Goal: Information Seeking & Learning: Learn about a topic

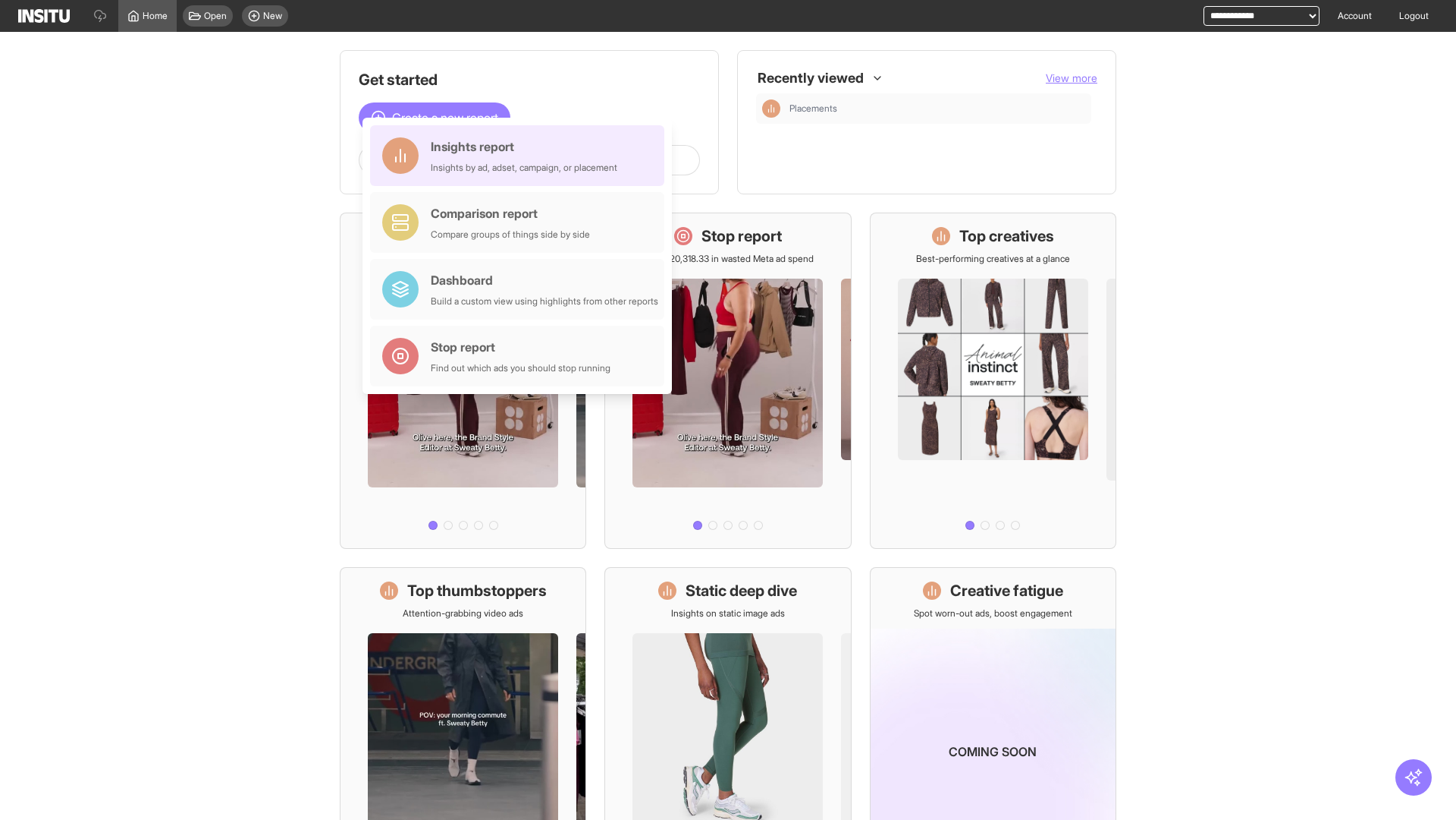
click at [521, 156] on div "Insights report Insights by ad, adset, campaign, or placement" at bounding box center [524, 156] width 186 height 37
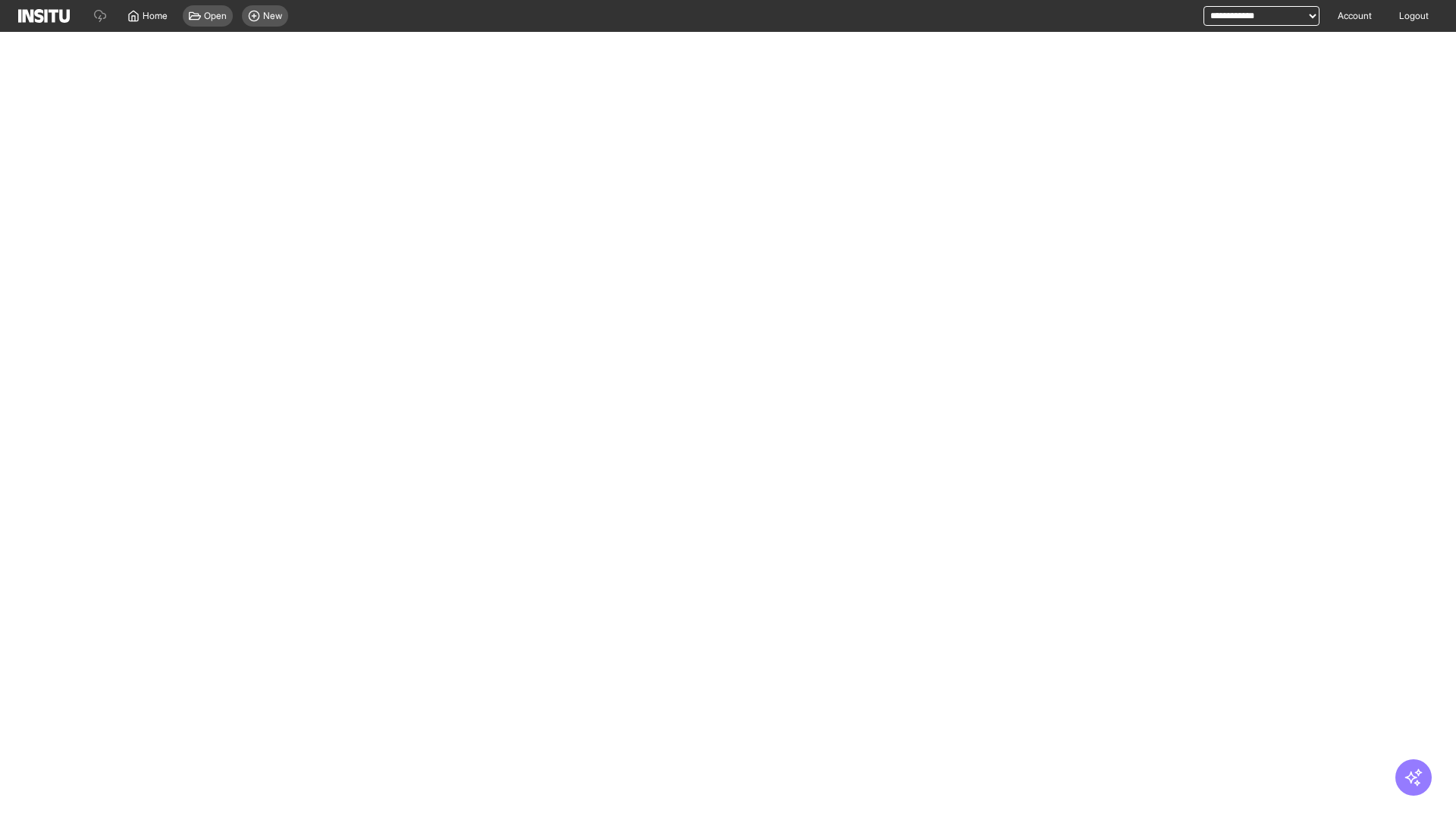
select select "**"
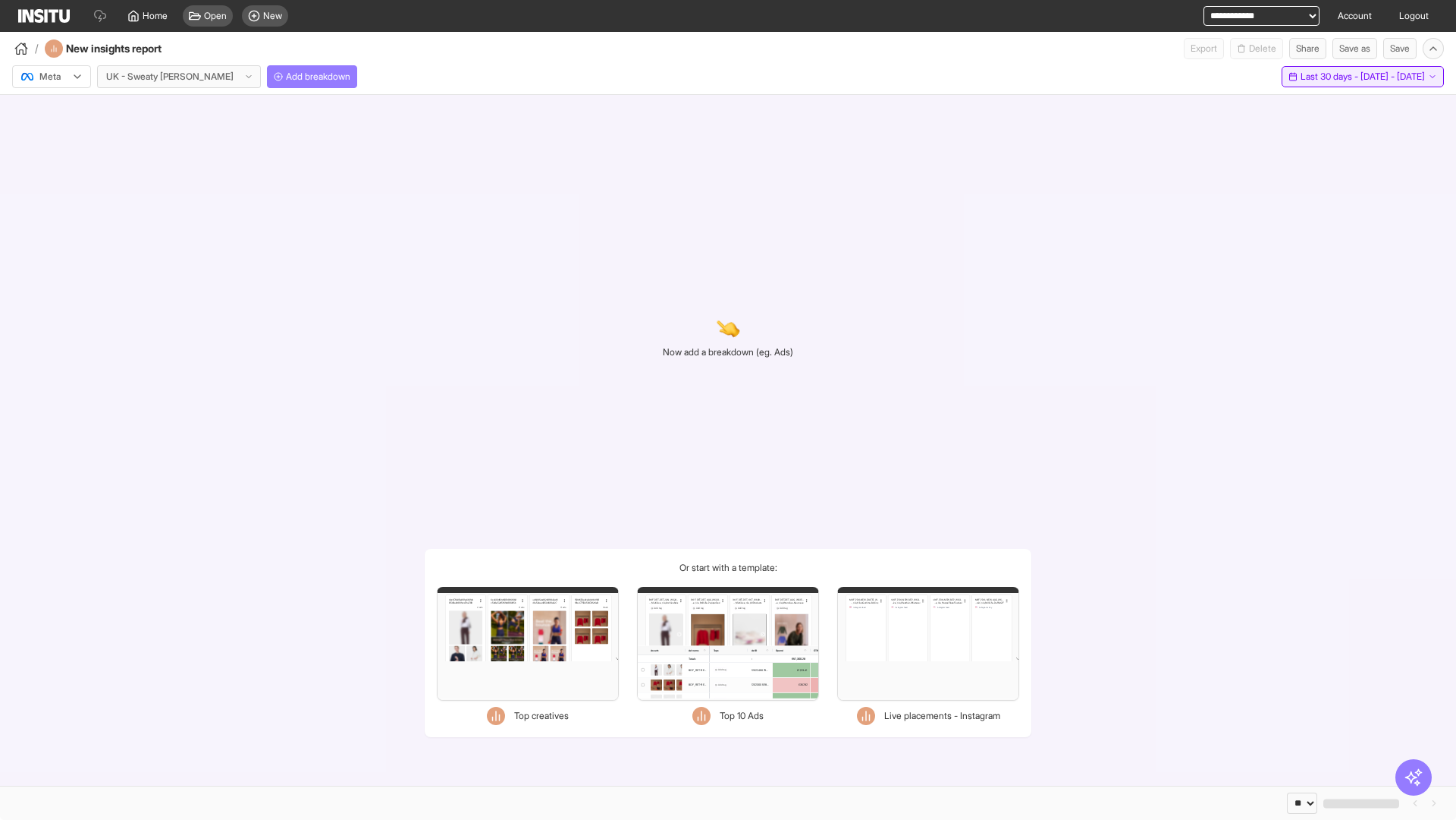
click at [1330, 77] on span "Last 30 days - [DATE] - [DATE]" at bounding box center [1363, 77] width 125 height 12
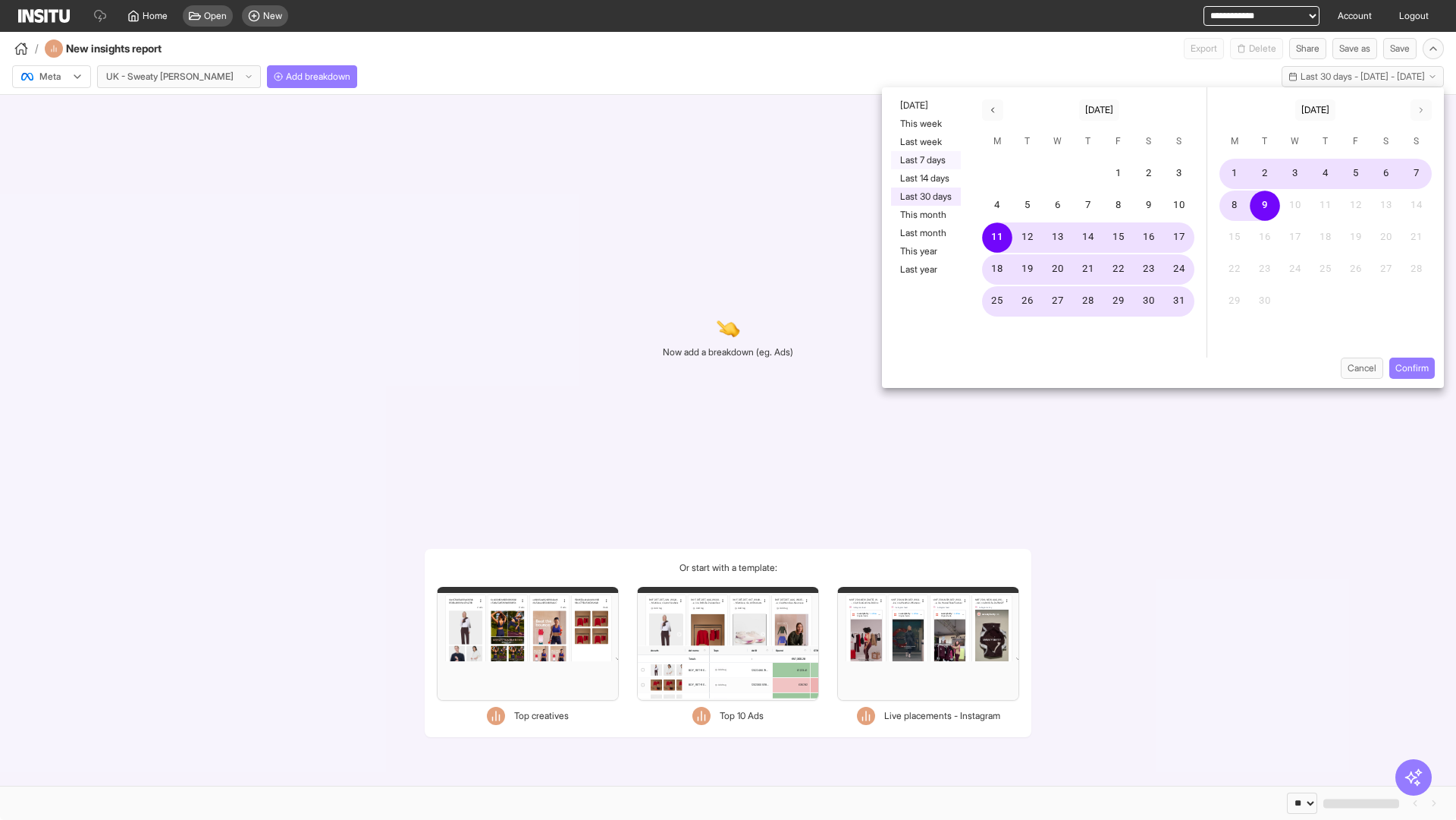
click at [924, 160] on button "Last 7 days" at bounding box center [926, 160] width 70 height 18
